Goal: Find specific page/section: Find specific page/section

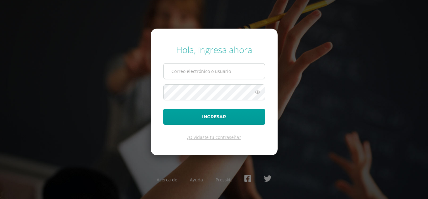
click at [205, 71] on input "text" at bounding box center [214, 70] width 101 height 15
type input "[EMAIL_ADDRESS][DOMAIN_NAME]"
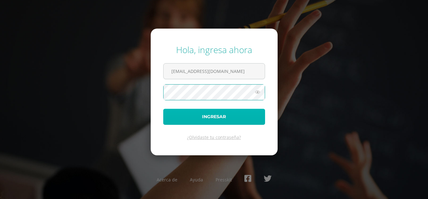
click at [210, 115] on button "Ingresar" at bounding box center [214, 117] width 102 height 16
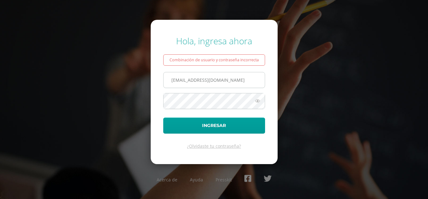
click at [216, 82] on input "[EMAIL_ADDRESS][DOMAIN_NAME]" at bounding box center [214, 79] width 101 height 15
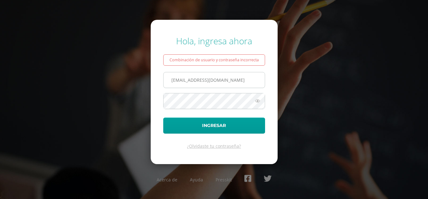
click at [230, 81] on input "[EMAIL_ADDRESS][DOMAIN_NAME]" at bounding box center [214, 79] width 101 height 15
click at [232, 83] on input "[EMAIL_ADDRESS][DOMAIN_NAME]" at bounding box center [214, 79] width 101 height 15
drag, startPoint x: 232, startPoint y: 80, endPoint x: 165, endPoint y: 78, distance: 67.1
click at [165, 78] on input "[EMAIL_ADDRESS][DOMAIN_NAME]" at bounding box center [214, 79] width 101 height 15
click at [165, 80] on input "text" at bounding box center [214, 79] width 101 height 15
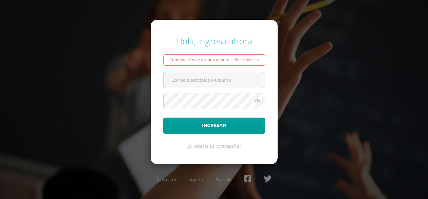
type input "karlap@cig.edu.gt"
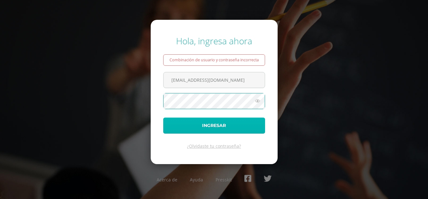
click at [212, 125] on button "Ingresar" at bounding box center [214, 125] width 102 height 16
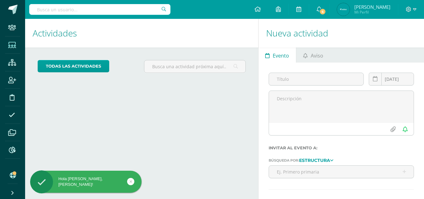
click at [12, 43] on icon at bounding box center [12, 45] width 8 height 6
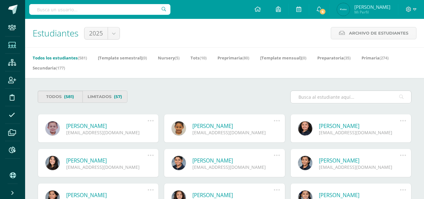
click at [319, 97] on input "text" at bounding box center [350, 97] width 120 height 12
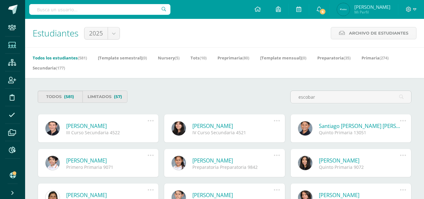
type input "escobar"
click at [341, 161] on link "Marcela Escobar Aguilar" at bounding box center [359, 159] width 81 height 7
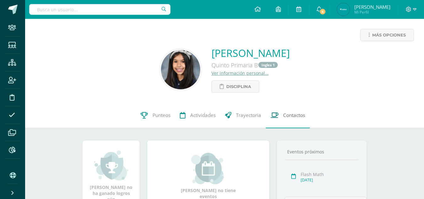
click at [294, 114] on span "Contactos" at bounding box center [294, 115] width 22 height 7
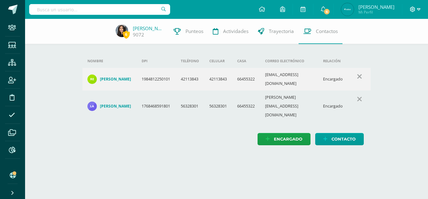
click at [419, 9] on icon at bounding box center [418, 10] width 3 height 6
click at [397, 45] on span "Cerrar sesión" at bounding box center [399, 43] width 28 height 6
